Goal: Check status: Check status

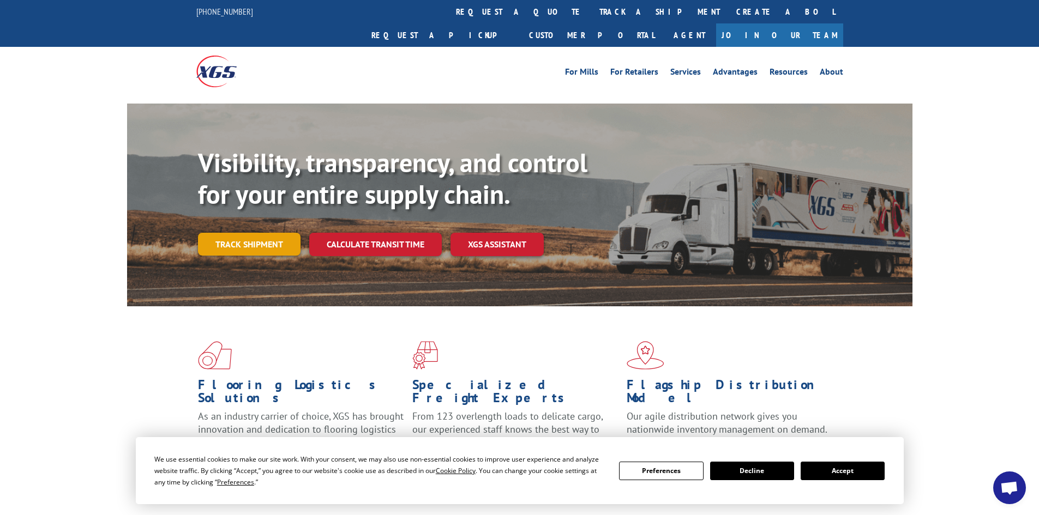
click at [263, 233] on link "Track shipment" at bounding box center [249, 244] width 103 height 23
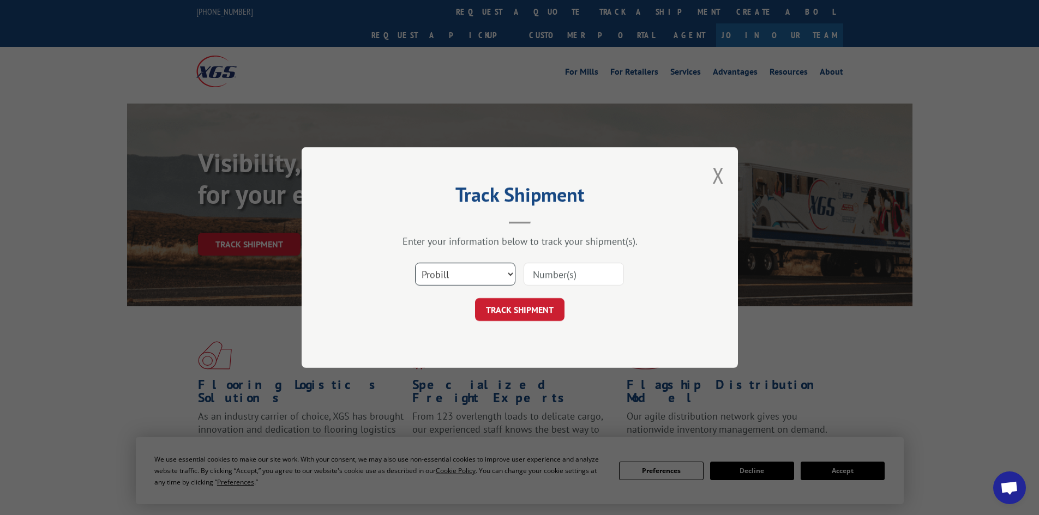
click at [514, 270] on select "Select category... Probill BOL PO" at bounding box center [465, 274] width 100 height 23
select select "po"
click at [415, 263] on select "Select category... Probill BOL PO" at bounding box center [465, 274] width 100 height 23
click at [579, 271] on input at bounding box center [574, 274] width 100 height 23
type input "53503629"
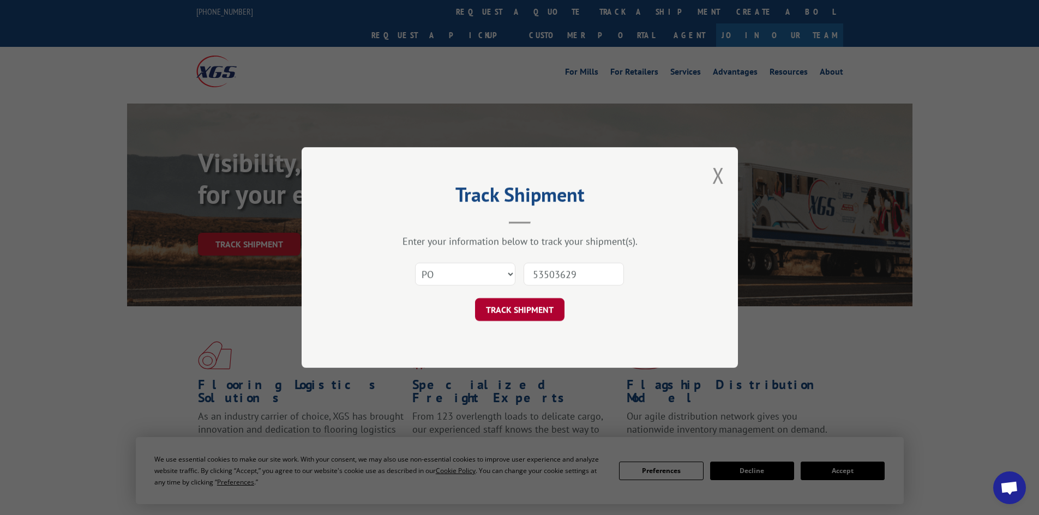
click at [528, 309] on button "TRACK SHIPMENT" at bounding box center [519, 309] width 89 height 23
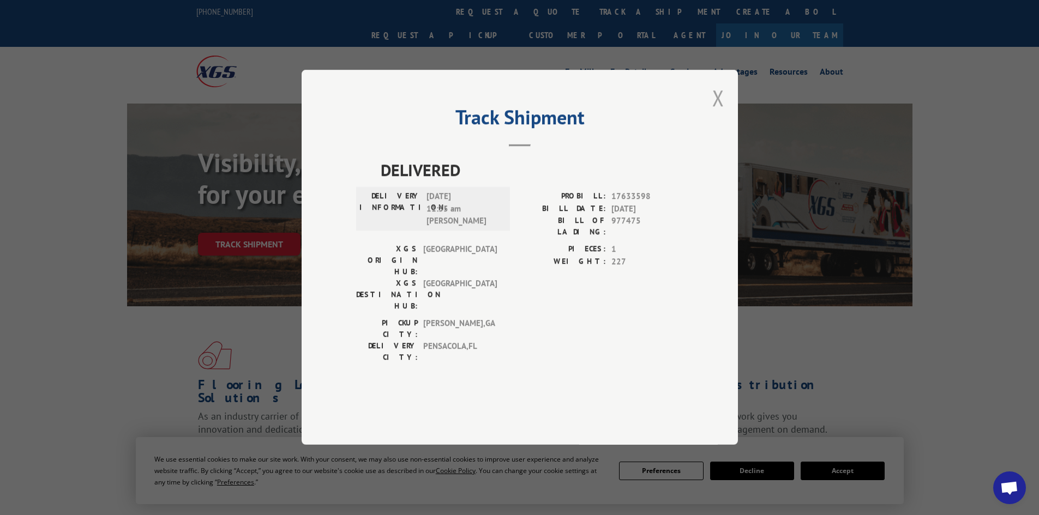
click at [719, 112] on button "Close modal" at bounding box center [718, 97] width 12 height 29
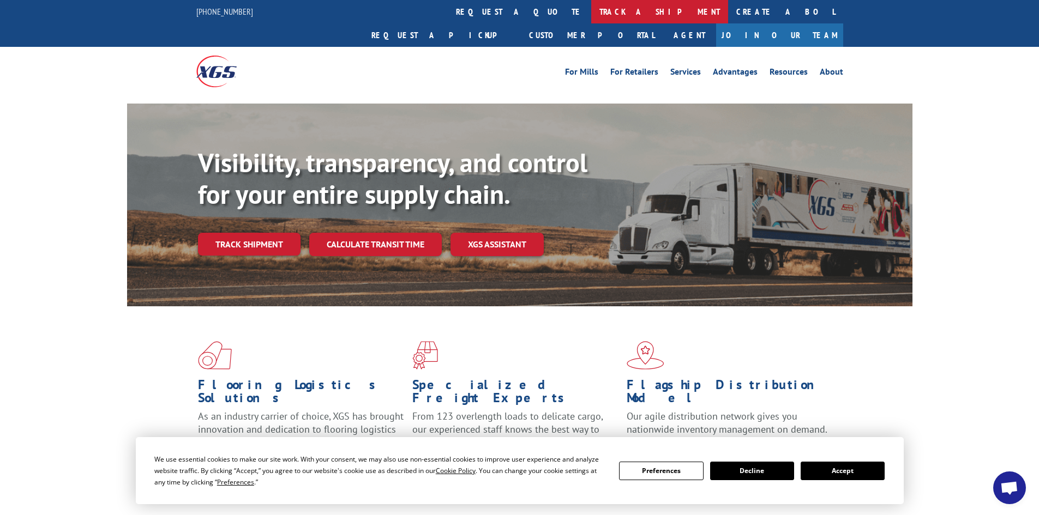
click at [591, 9] on link "track a shipment" at bounding box center [659, 11] width 137 height 23
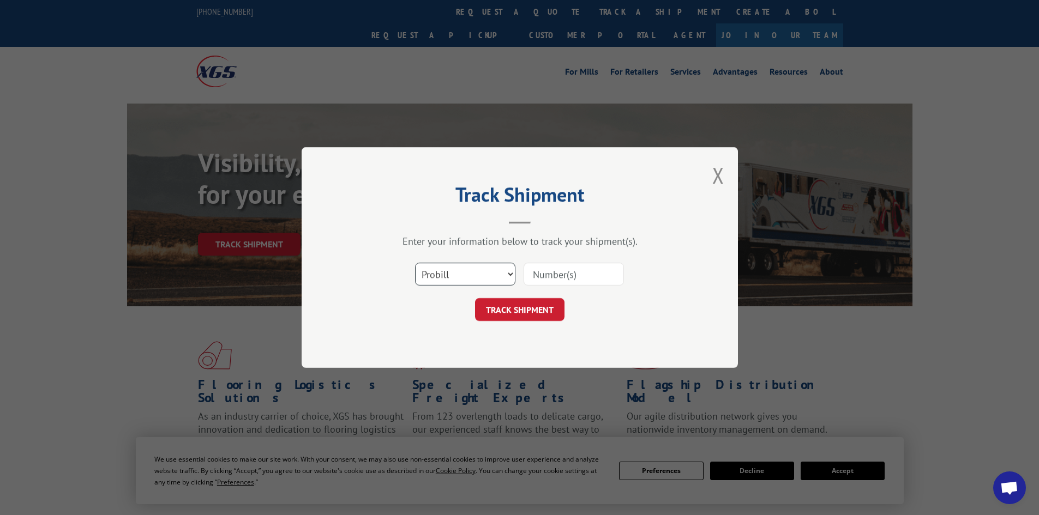
click at [512, 269] on select "Select category... Probill BOL PO" at bounding box center [465, 274] width 100 height 23
select select "po"
click at [415, 263] on select "Select category... Probill BOL PO" at bounding box center [465, 274] width 100 height 23
click at [574, 274] on input at bounding box center [574, 274] width 100 height 23
type input "53503629"
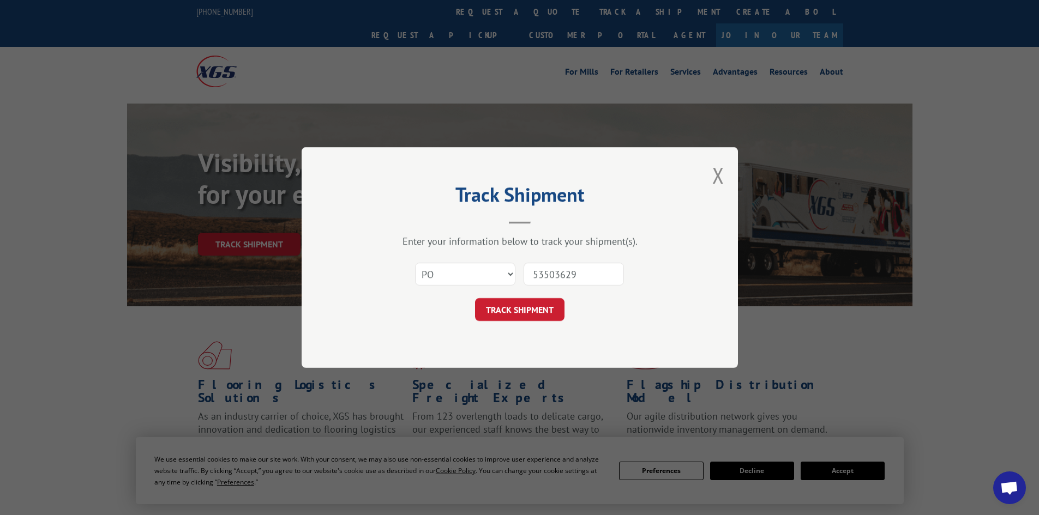
click button "TRACK SHIPMENT" at bounding box center [519, 309] width 89 height 23
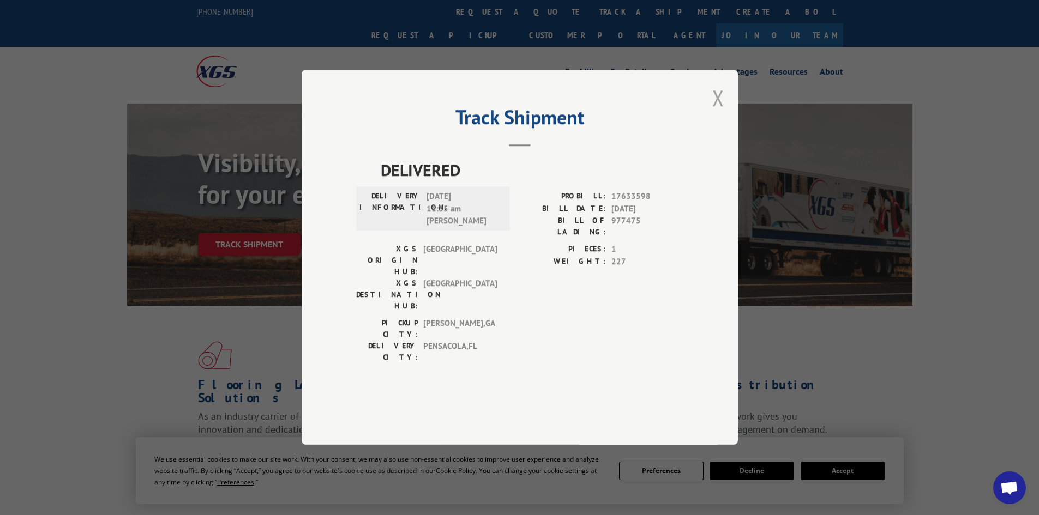
click at [718, 112] on button "Close modal" at bounding box center [718, 97] width 12 height 29
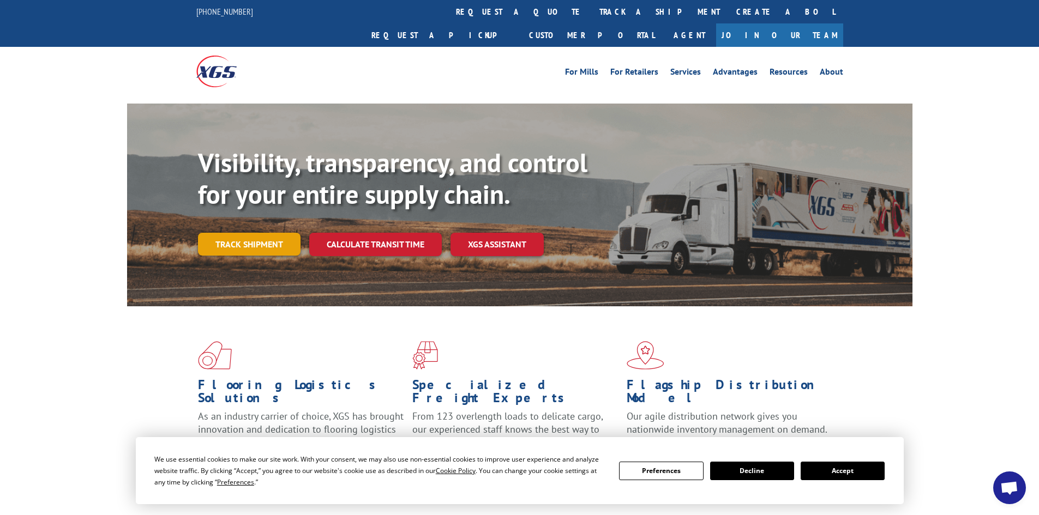
click at [250, 233] on link "Track shipment" at bounding box center [249, 244] width 103 height 23
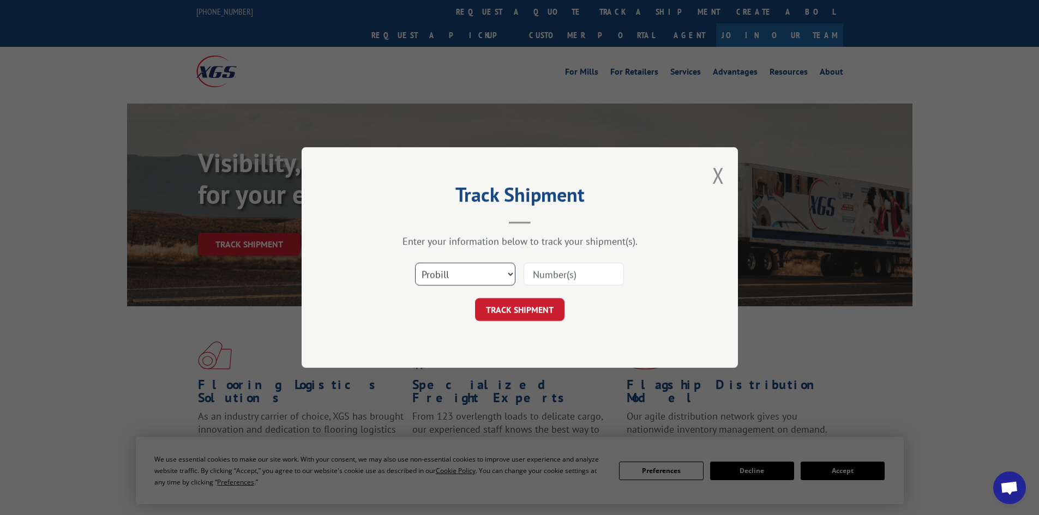
click at [507, 274] on select "Select category... Probill BOL PO" at bounding box center [465, 274] width 100 height 23
select select "po"
click at [415, 263] on select "Select category... Probill BOL PO" at bounding box center [465, 274] width 100 height 23
click at [618, 273] on input at bounding box center [574, 274] width 100 height 23
type input "53503629"
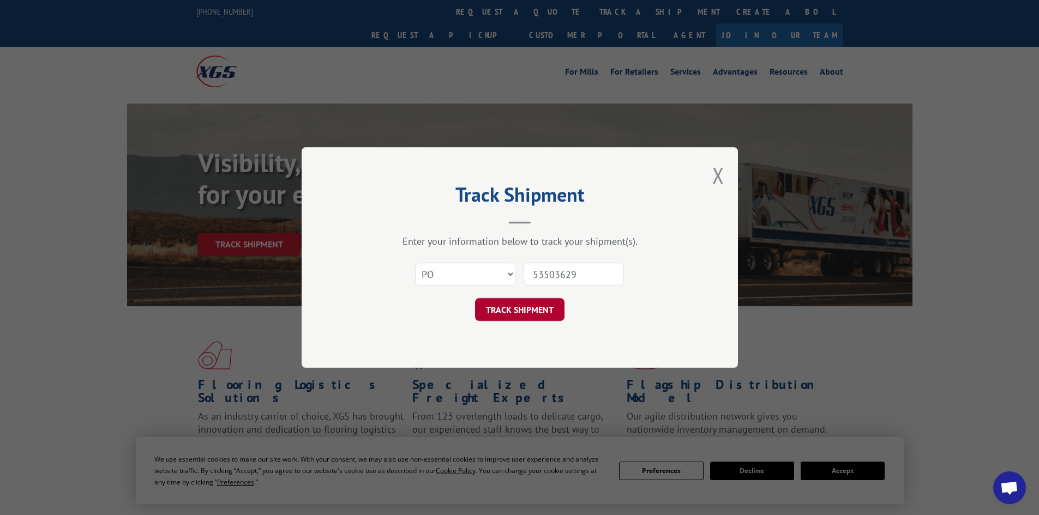
click at [539, 310] on button "TRACK SHIPMENT" at bounding box center [519, 309] width 89 height 23
